Goal: Task Accomplishment & Management: Use online tool/utility

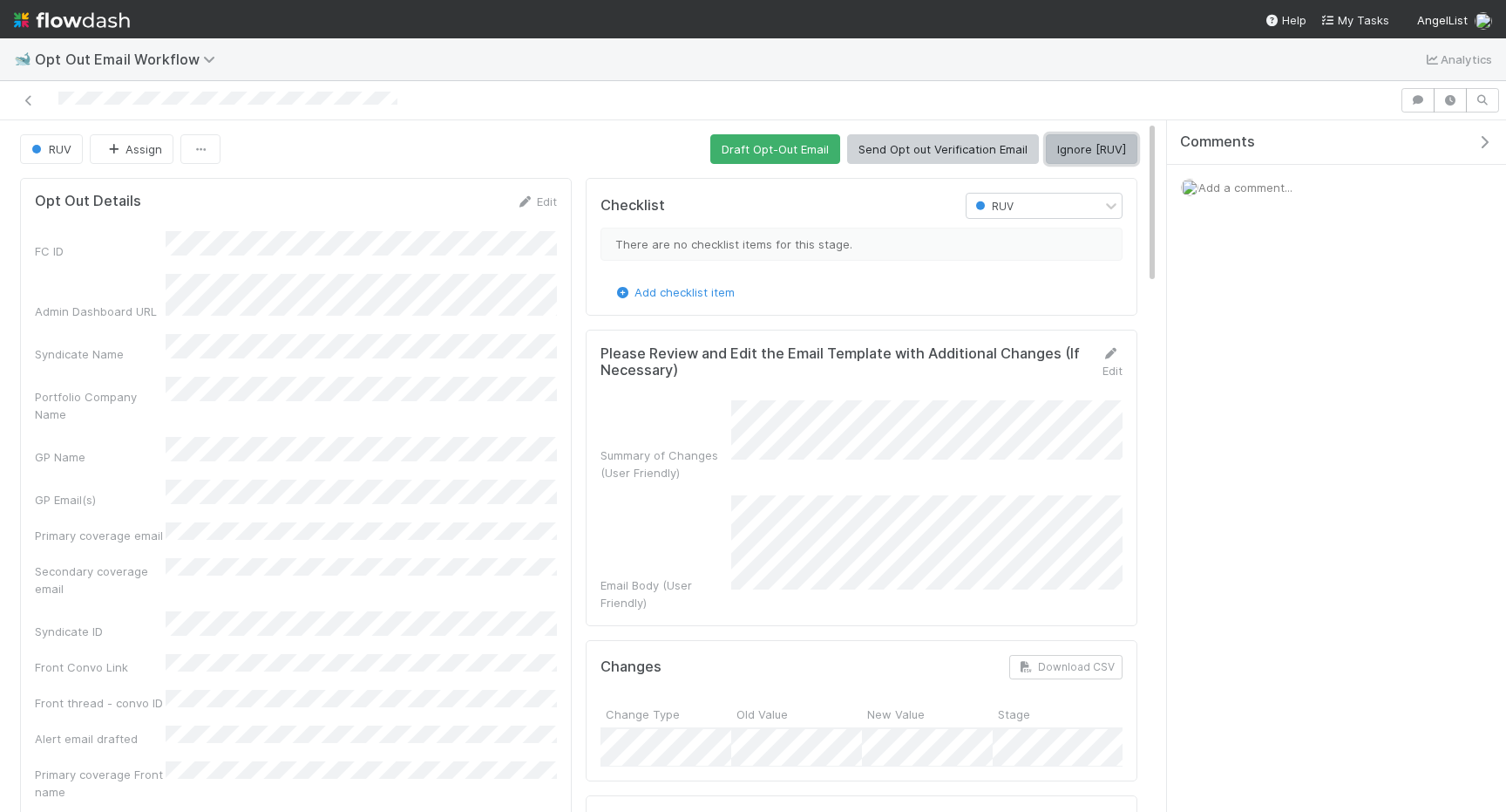
click at [1091, 151] on button "Ignore [RUV]" at bounding box center [1091, 149] width 92 height 30
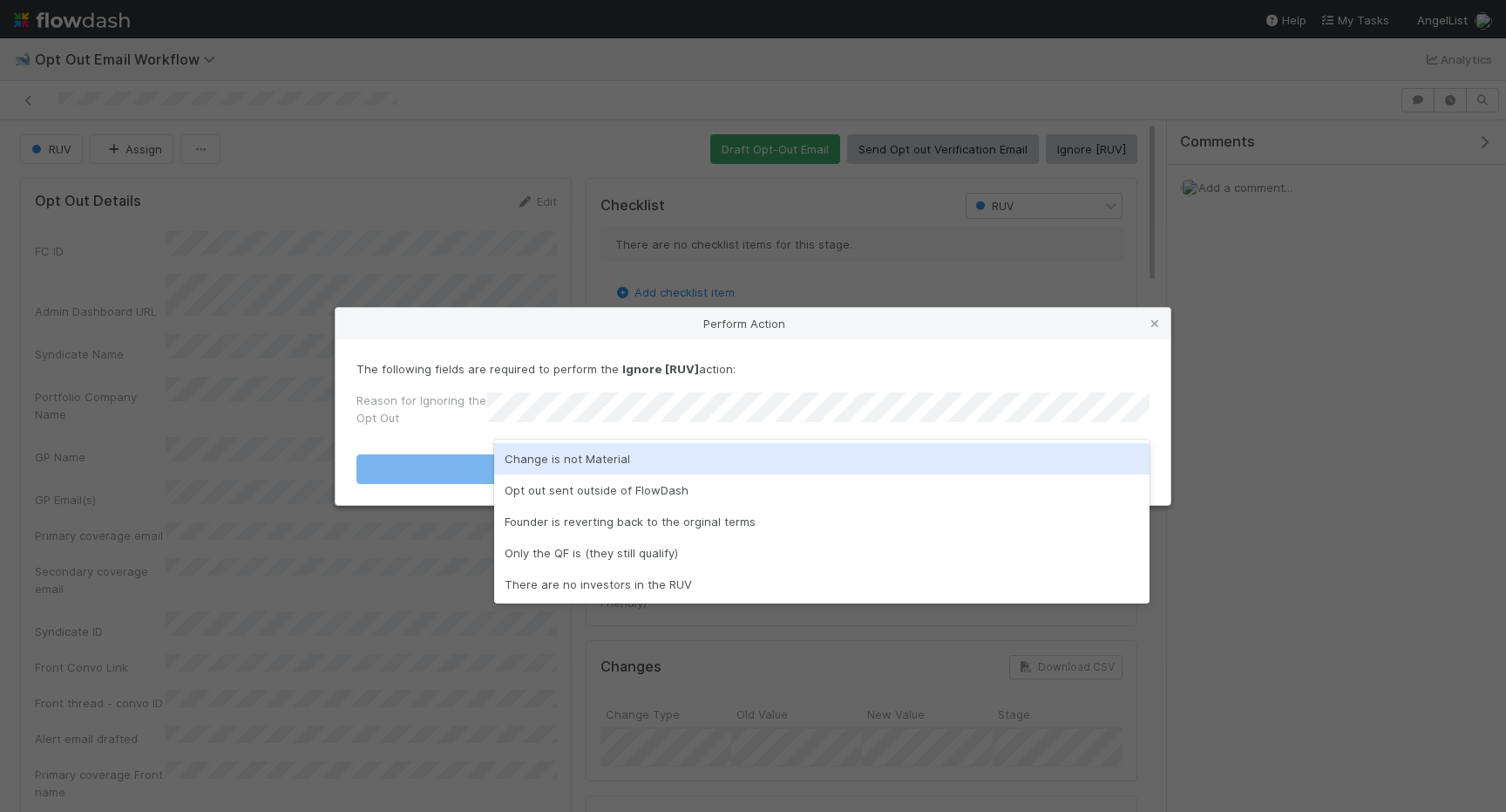
click at [798, 454] on div "Change is not Material" at bounding box center [822, 458] width 655 height 31
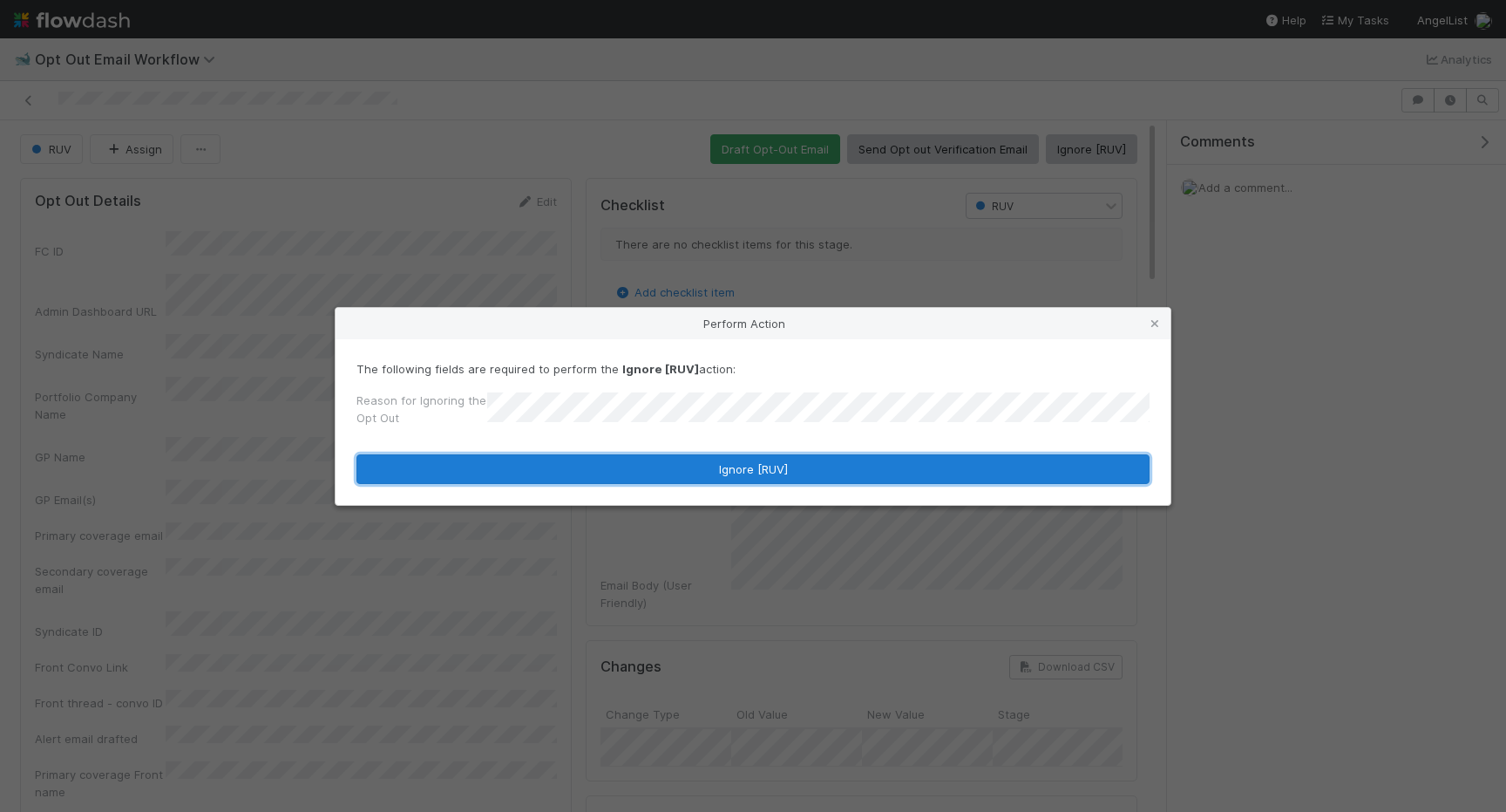
click at [798, 454] on button "Ignore [RUV]" at bounding box center [753, 469] width 794 height 30
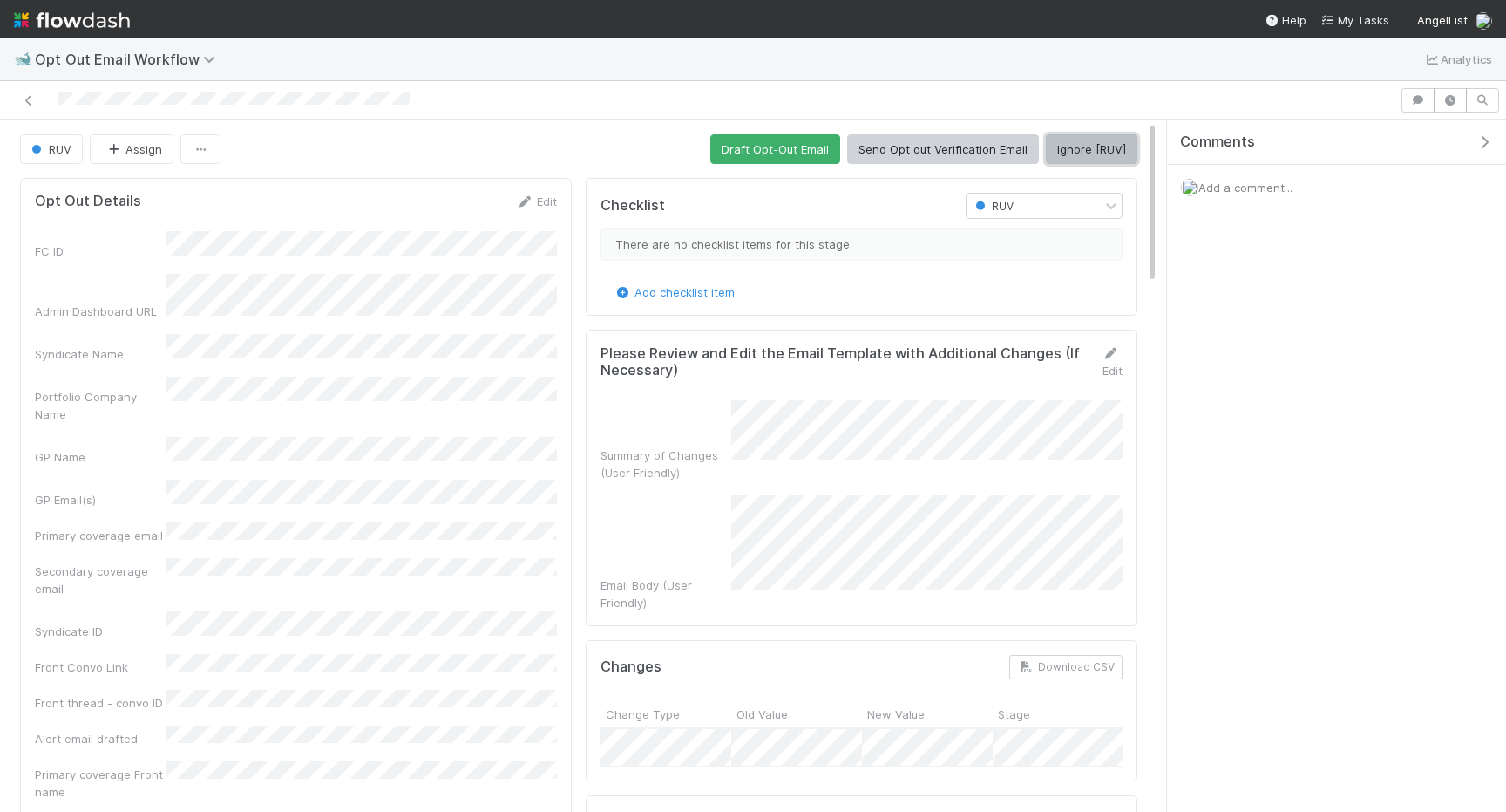
click at [1086, 144] on button "Ignore [RUV]" at bounding box center [1091, 149] width 92 height 30
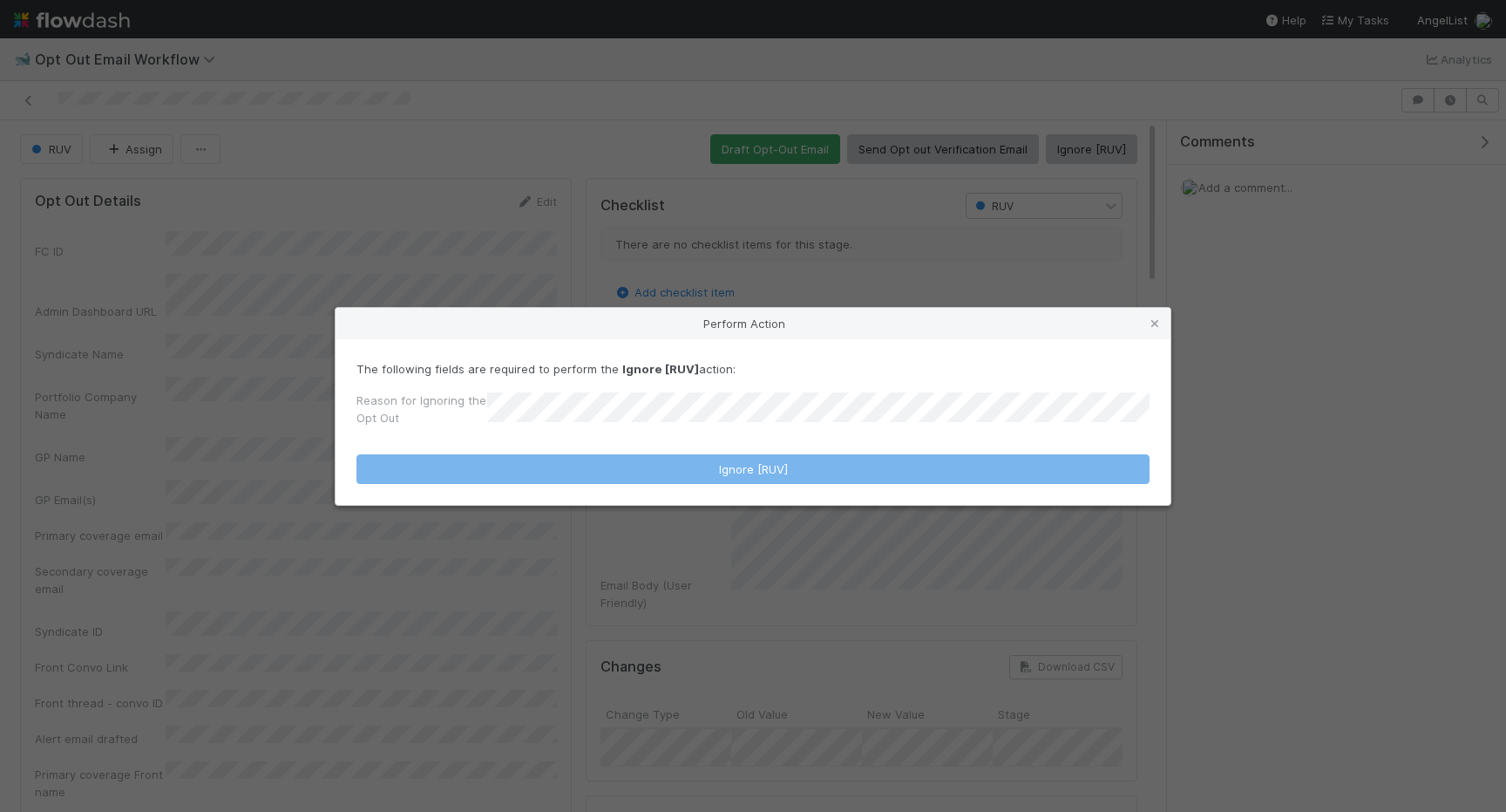
click at [839, 433] on form "The following fields are required to perform the Ignore [RUV] action: Reason fo…" at bounding box center [753, 421] width 794 height 124
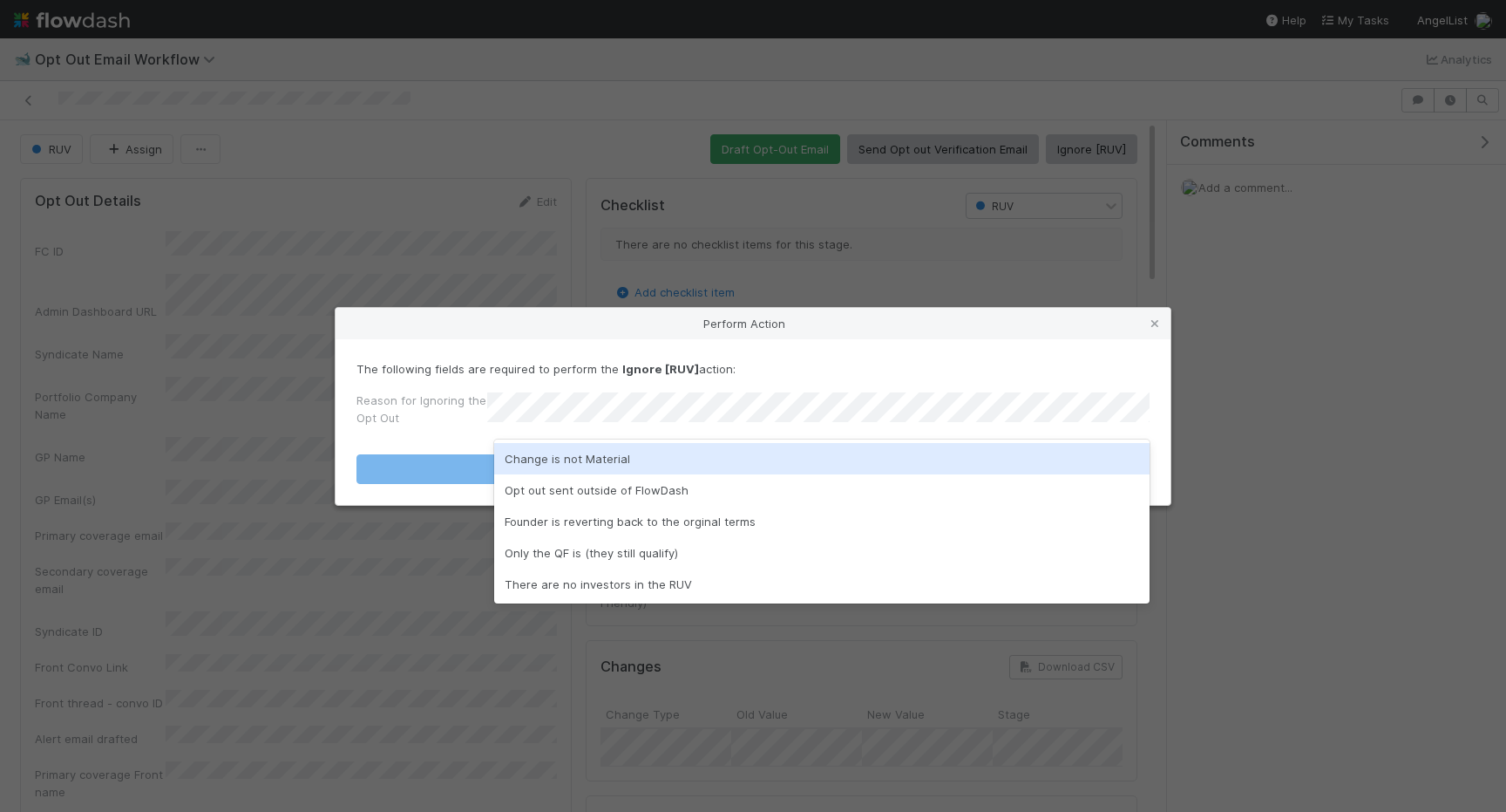
click at [750, 457] on div "Change is not Material" at bounding box center [822, 458] width 655 height 31
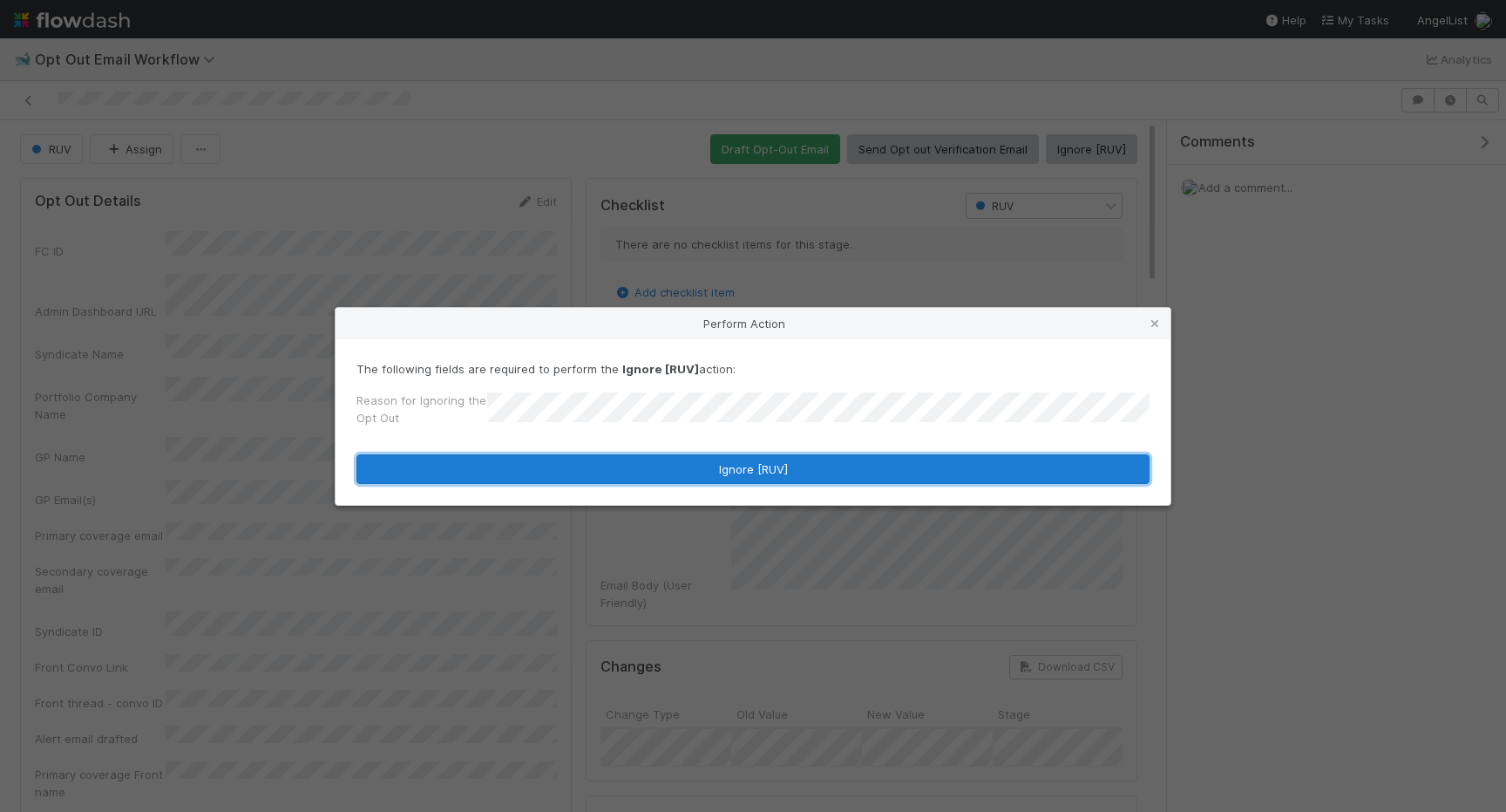
click at [750, 457] on button "Ignore [RUV]" at bounding box center [753, 469] width 794 height 30
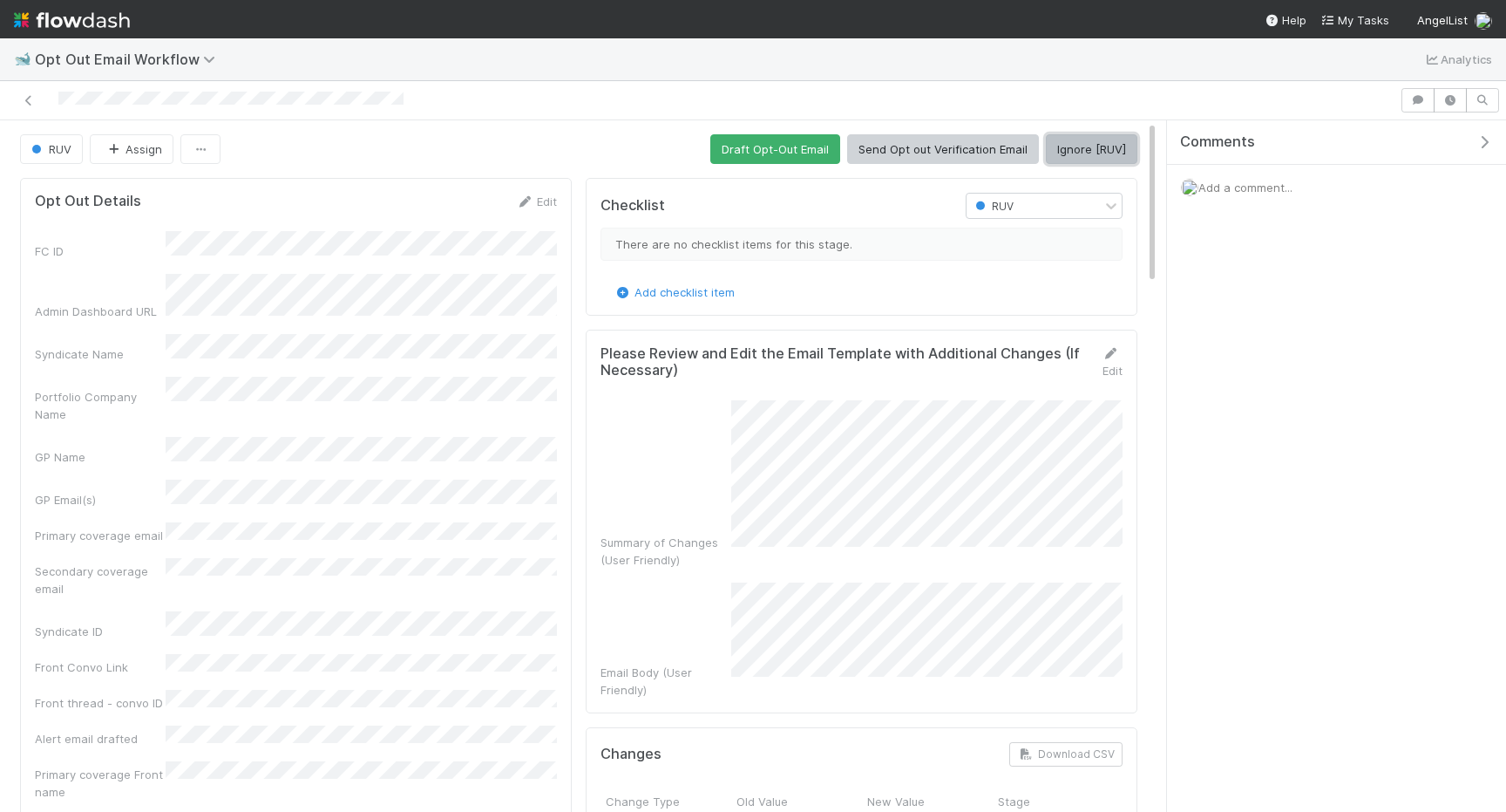
click at [1062, 153] on button "Ignore [RUV]" at bounding box center [1091, 149] width 92 height 30
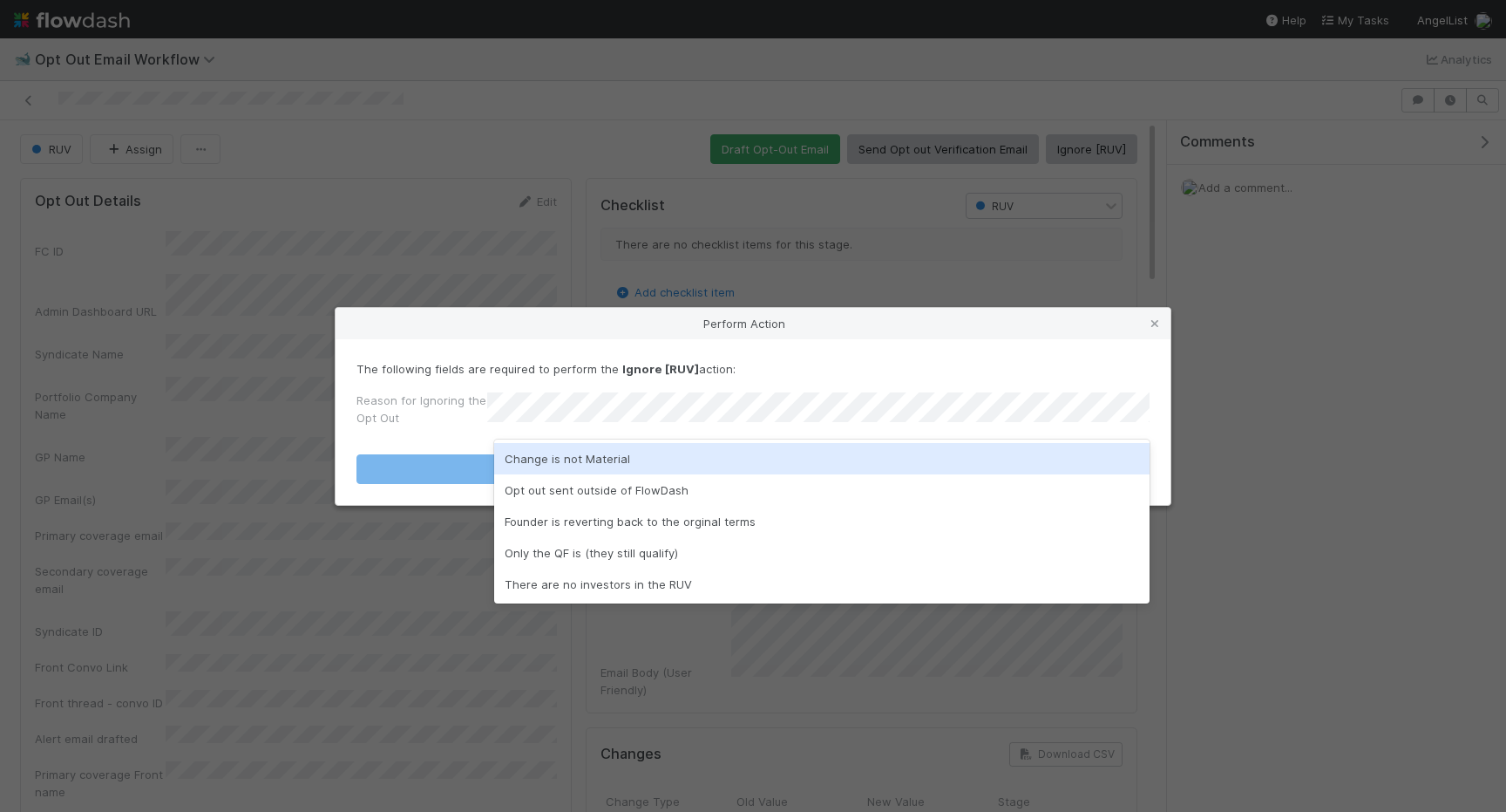
click at [792, 447] on div "Change is not Material" at bounding box center [822, 458] width 655 height 31
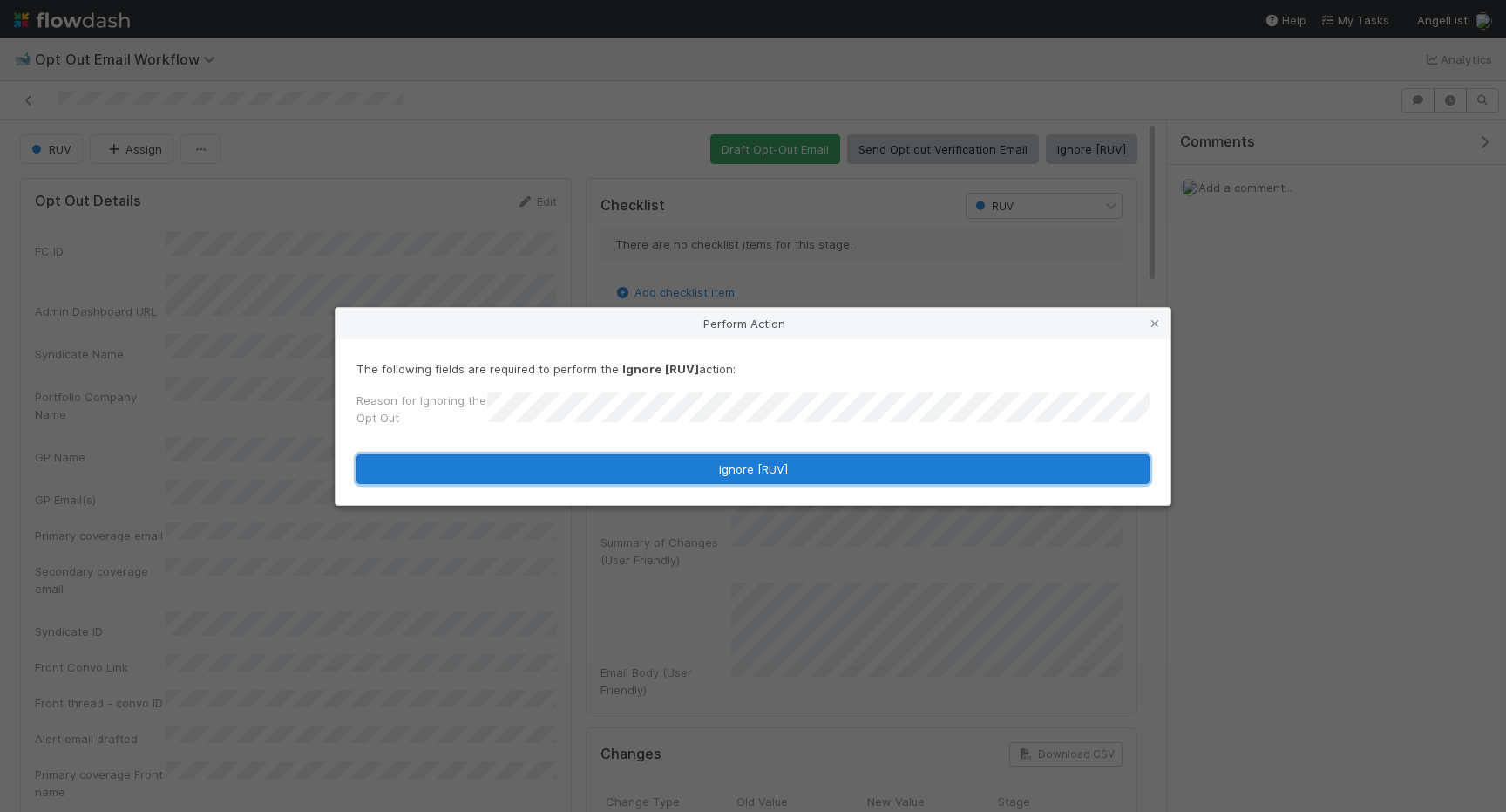
click at [756, 464] on button "Ignore [RUV]" at bounding box center [753, 469] width 794 height 30
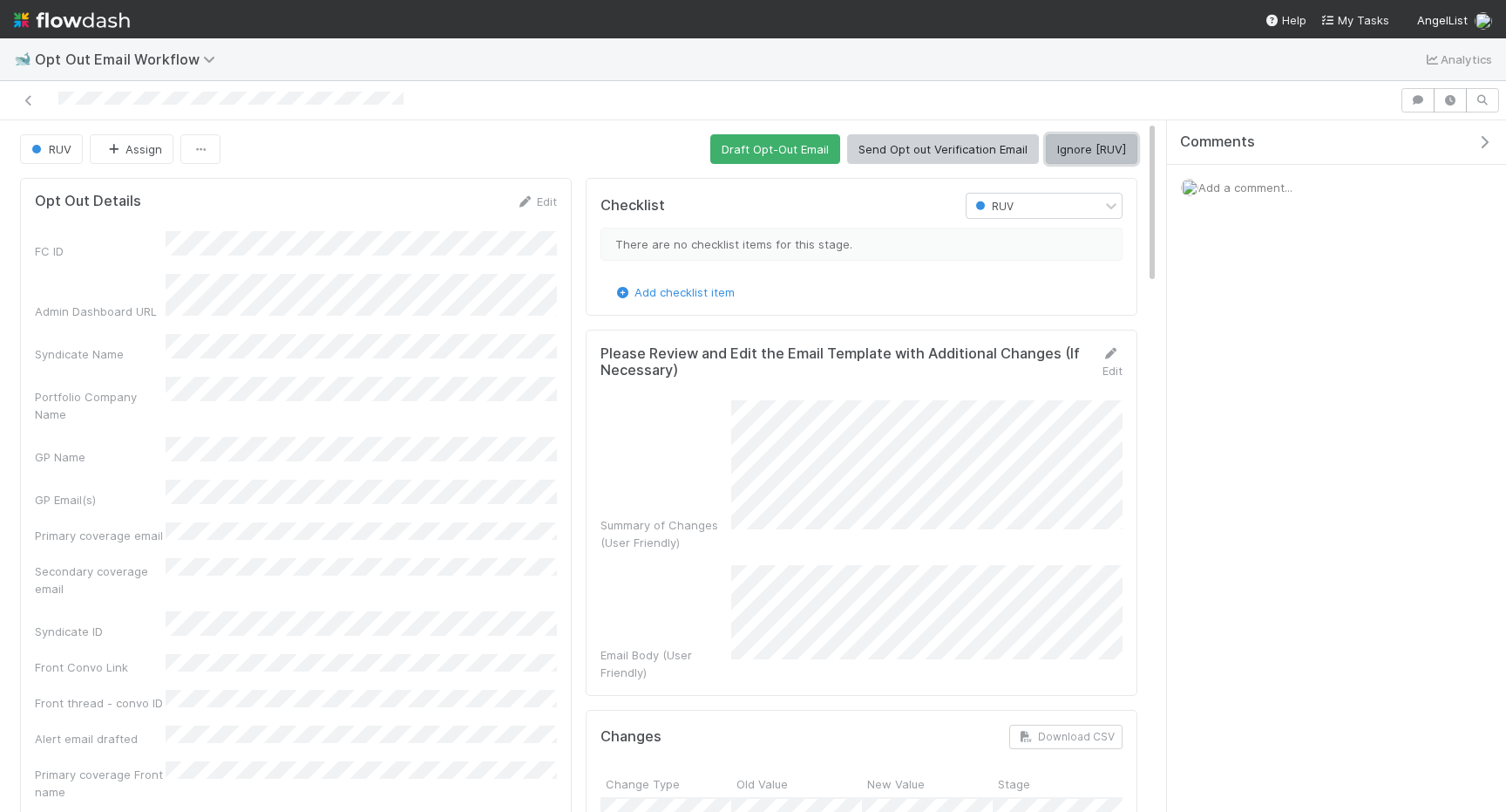
click at [1063, 155] on button "Ignore [RUV]" at bounding box center [1091, 149] width 92 height 30
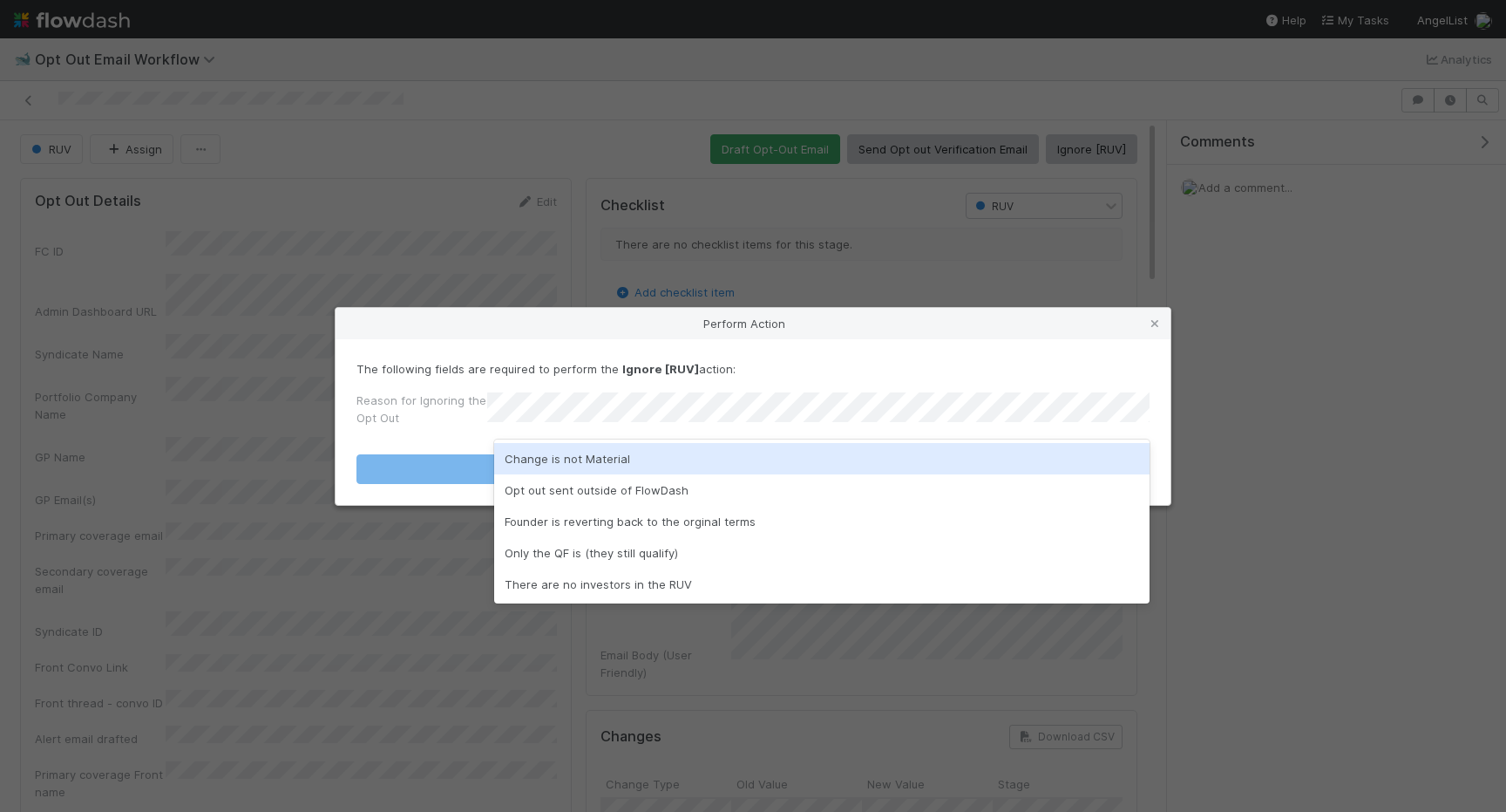
click at [825, 460] on div "Change is not Material" at bounding box center [822, 458] width 655 height 31
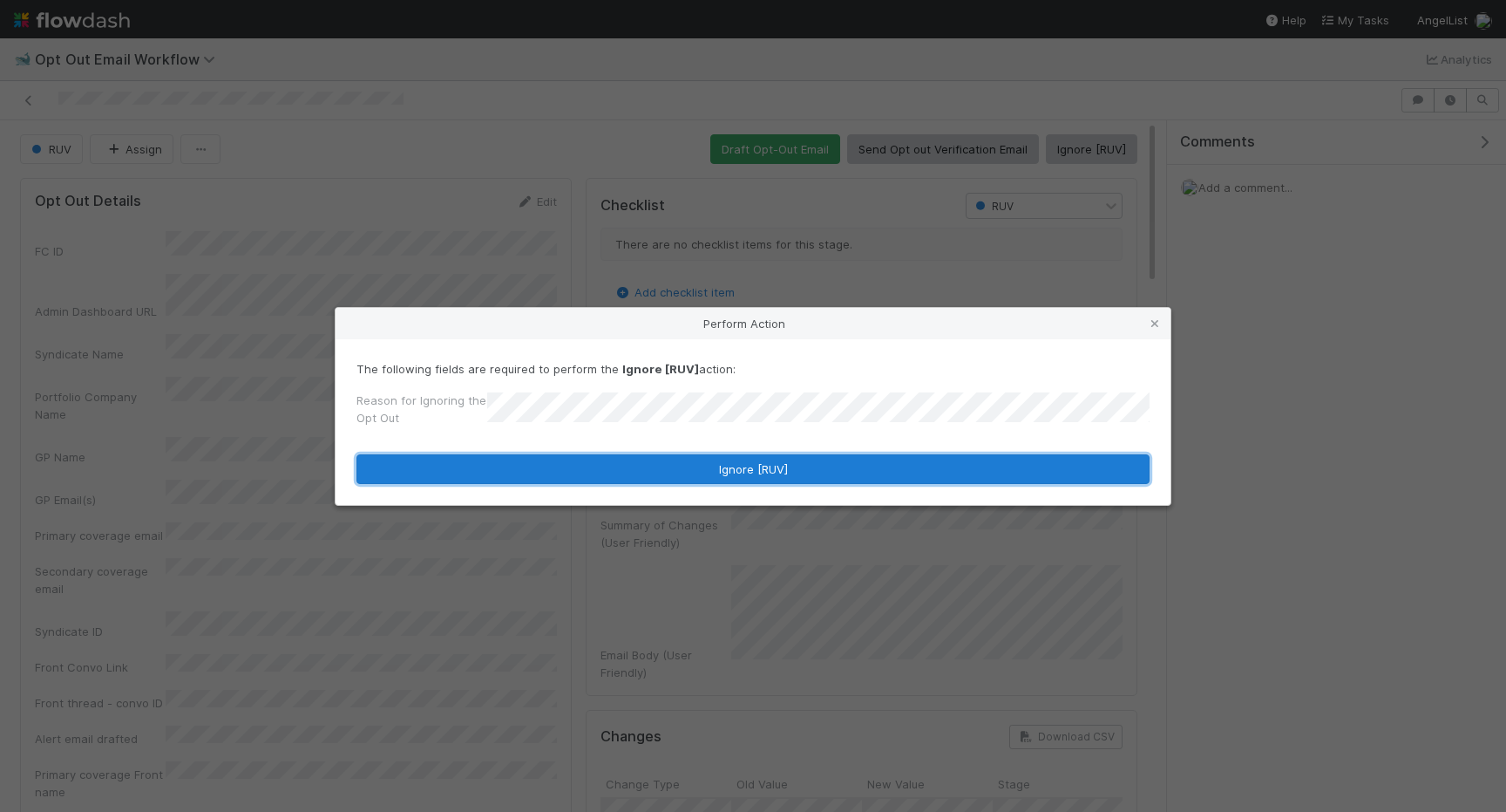
click at [825, 460] on button "Ignore [RUV]" at bounding box center [753, 469] width 794 height 30
